Goal: Task Accomplishment & Management: Use online tool/utility

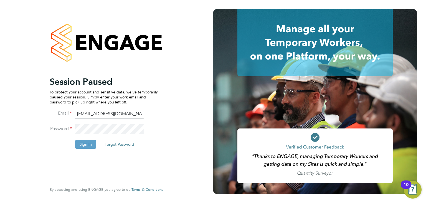
click at [87, 141] on button "Sign In" at bounding box center [85, 144] width 21 height 9
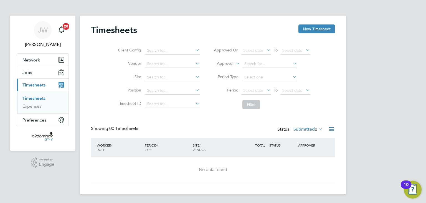
click at [34, 99] on link "Timesheets" at bounding box center [33, 98] width 23 height 5
click at [332, 129] on icon at bounding box center [331, 128] width 7 height 7
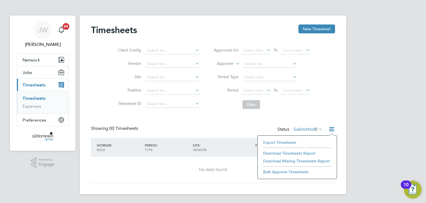
click at [281, 154] on li "Download Timesheets Report" at bounding box center [298, 153] width 74 height 8
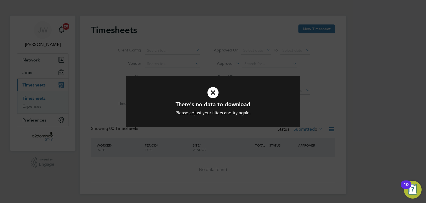
click at [261, 145] on div "There's no data to download Please adjust your filters and try again. Cancel Ok…" at bounding box center [213, 101] width 426 height 203
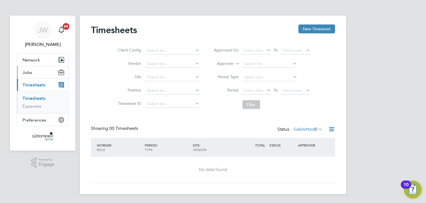
click at [29, 71] on span "Jobs" at bounding box center [27, 72] width 10 height 5
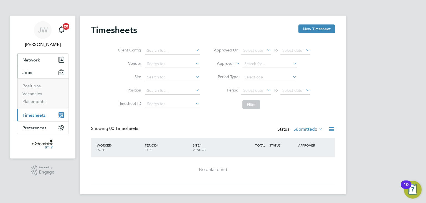
click at [32, 59] on span "Network" at bounding box center [30, 59] width 17 height 5
